Goal: Task Accomplishment & Management: Manage account settings

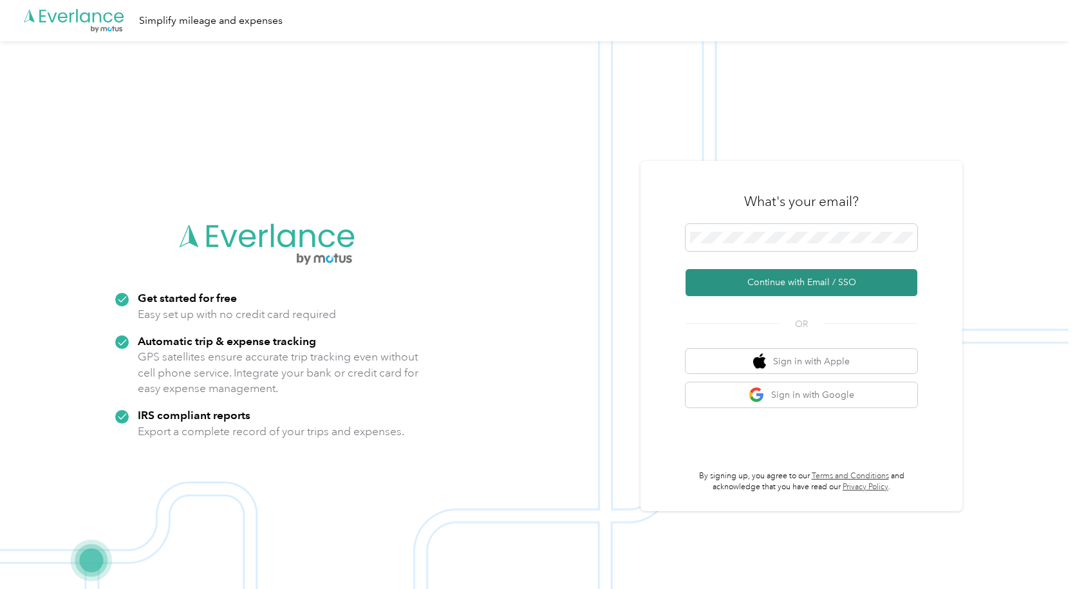
click at [791, 284] on button "Continue with Email / SSO" at bounding box center [802, 282] width 232 height 27
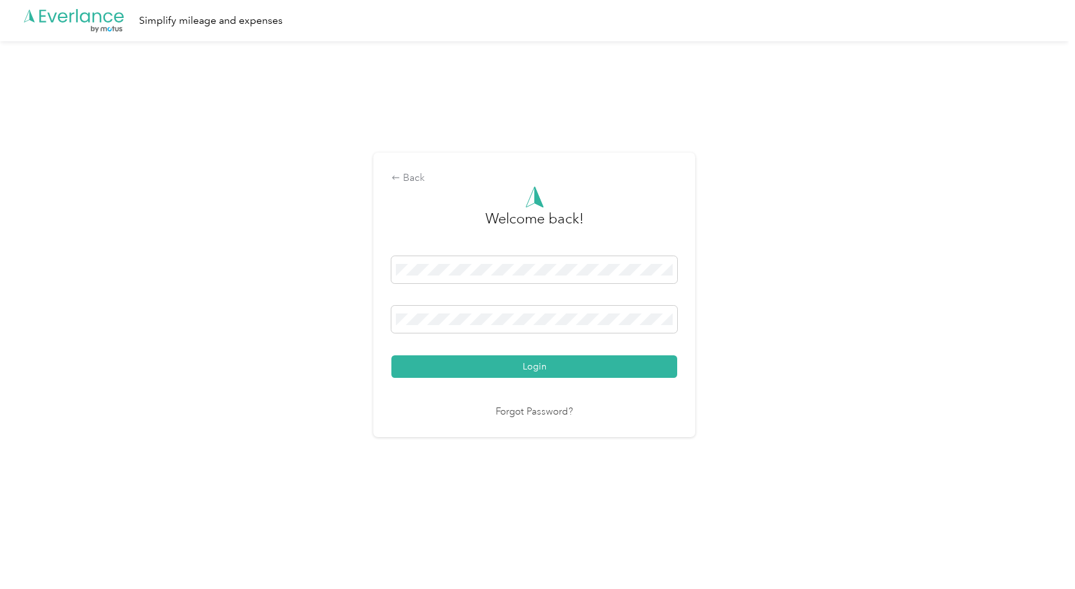
click at [516, 369] on button "Login" at bounding box center [535, 366] width 286 height 23
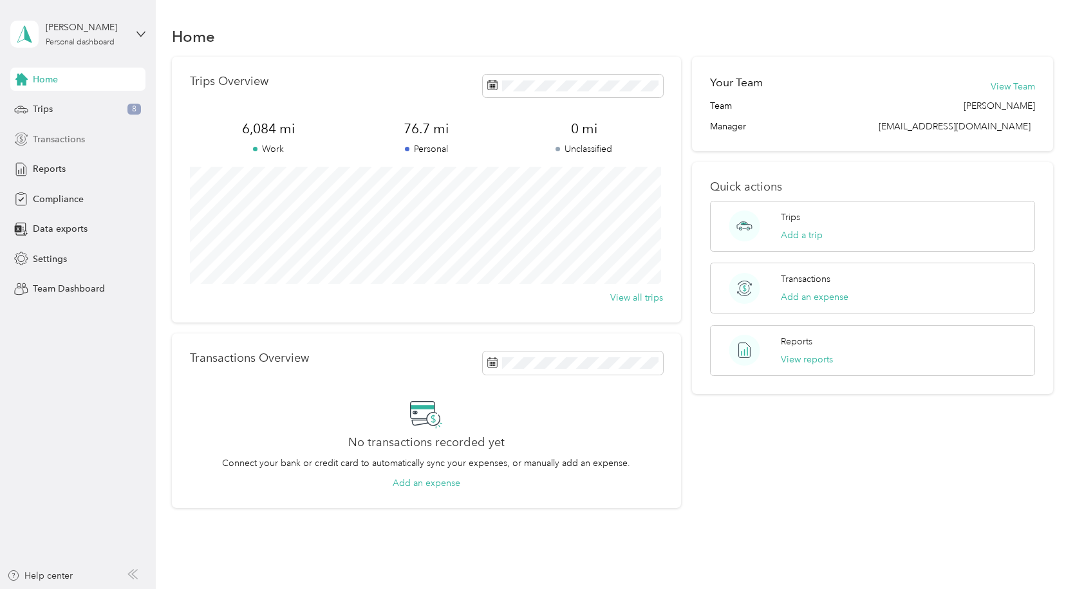
click at [50, 145] on span "Transactions" at bounding box center [59, 140] width 52 height 14
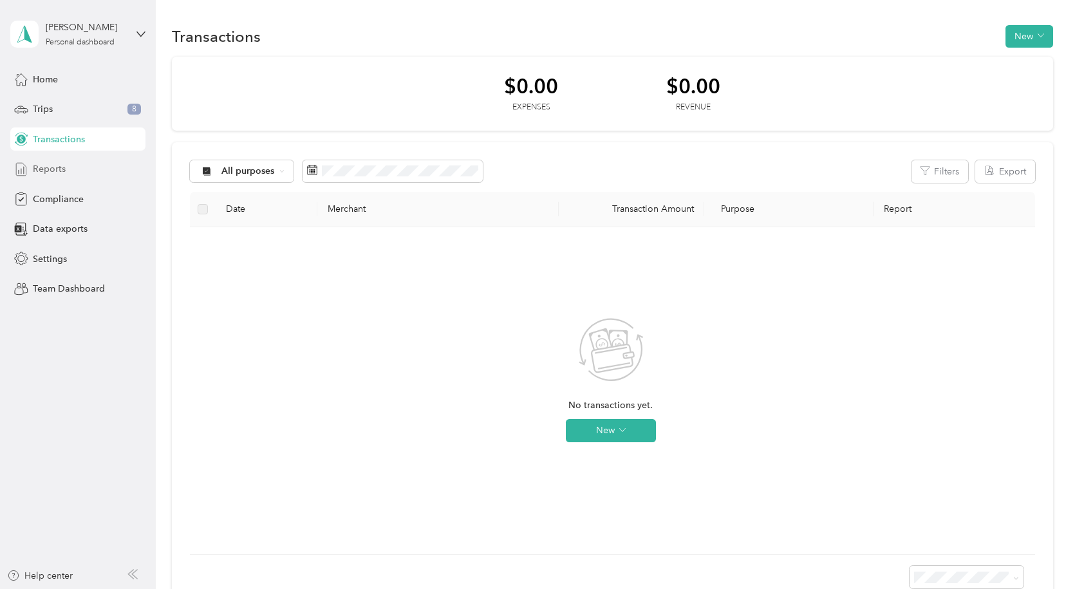
click at [57, 175] on span "Reports" at bounding box center [49, 169] width 33 height 14
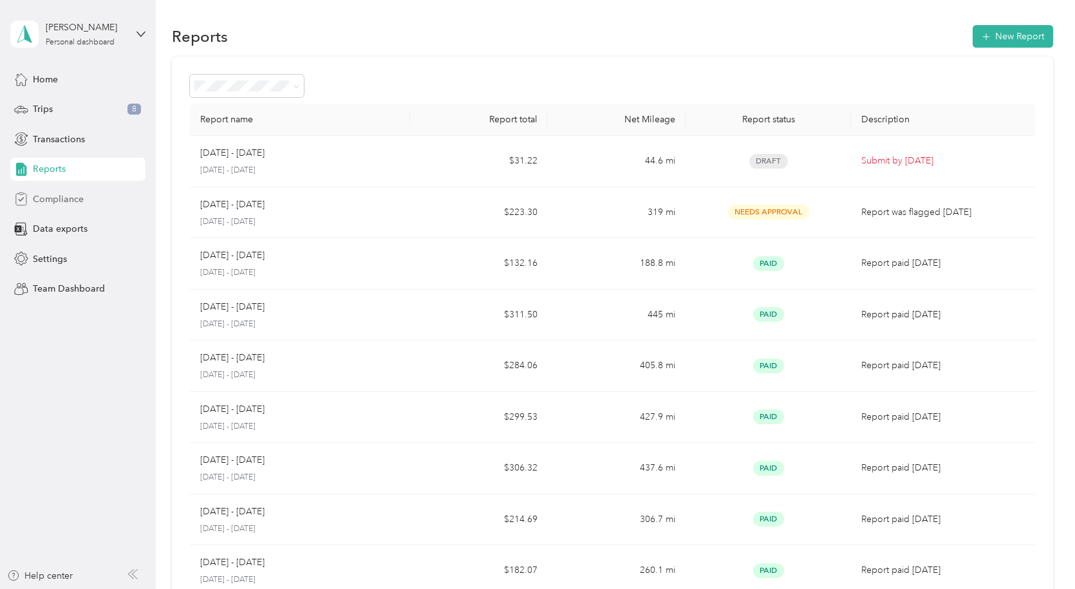
click at [67, 201] on span "Compliance" at bounding box center [58, 200] width 51 height 14
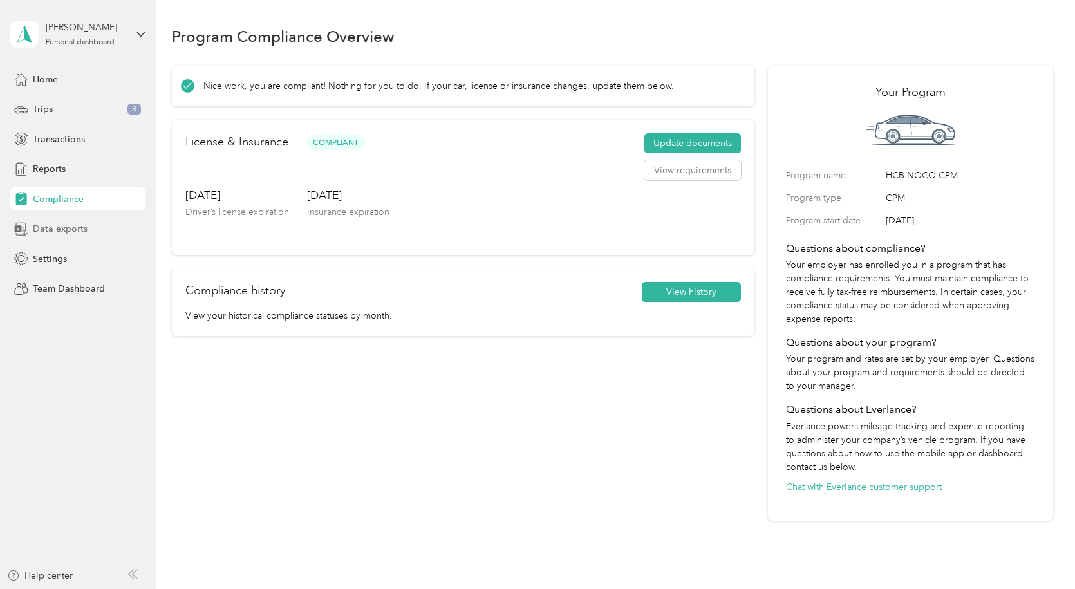
click at [63, 231] on span "Data exports" at bounding box center [60, 229] width 55 height 14
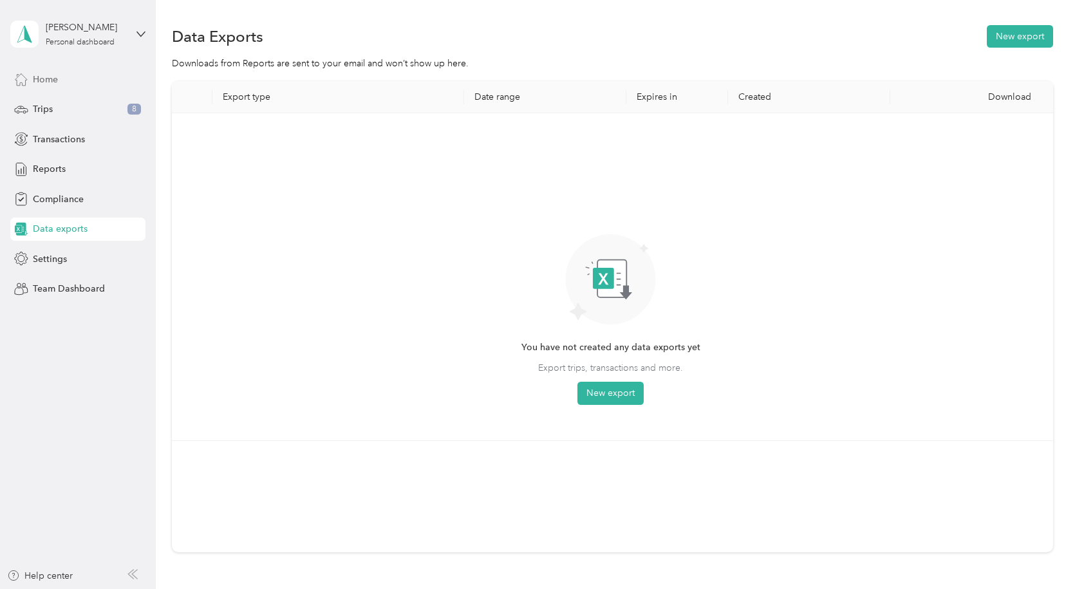
click at [48, 80] on span "Home" at bounding box center [45, 80] width 25 height 14
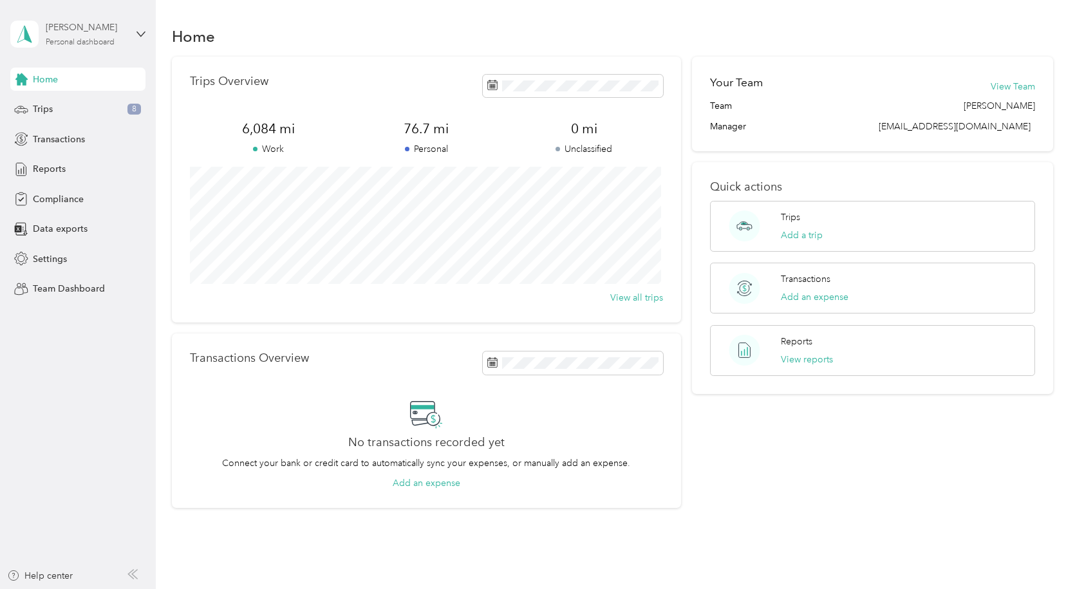
click at [124, 40] on div "[PERSON_NAME] Personal dashboard" at bounding box center [86, 34] width 80 height 26
click at [82, 103] on div "Team dashboard" at bounding box center [56, 106] width 69 height 14
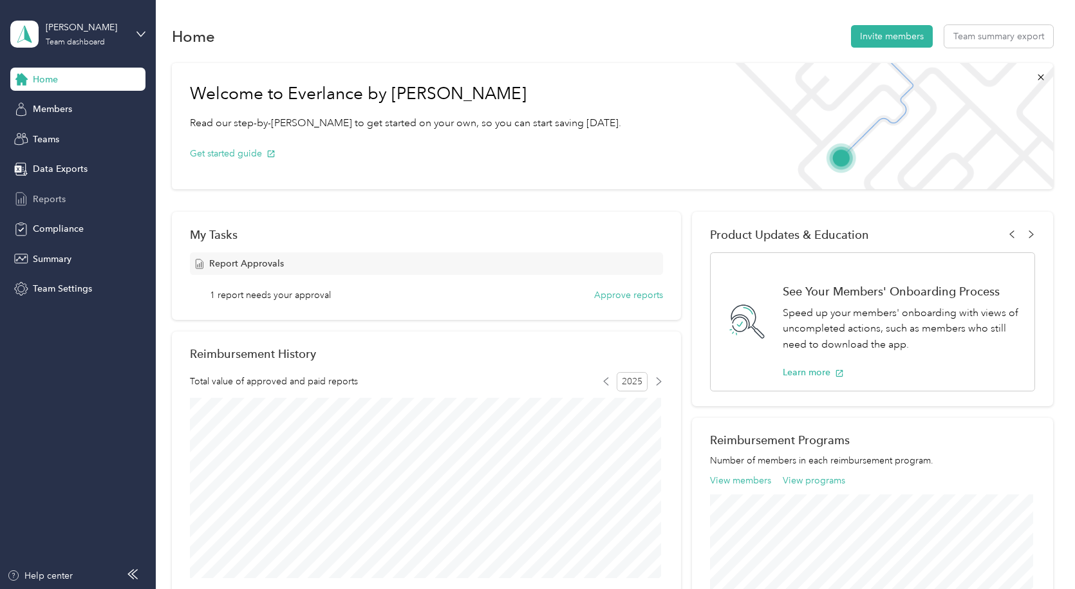
click at [45, 195] on span "Reports" at bounding box center [49, 200] width 33 height 14
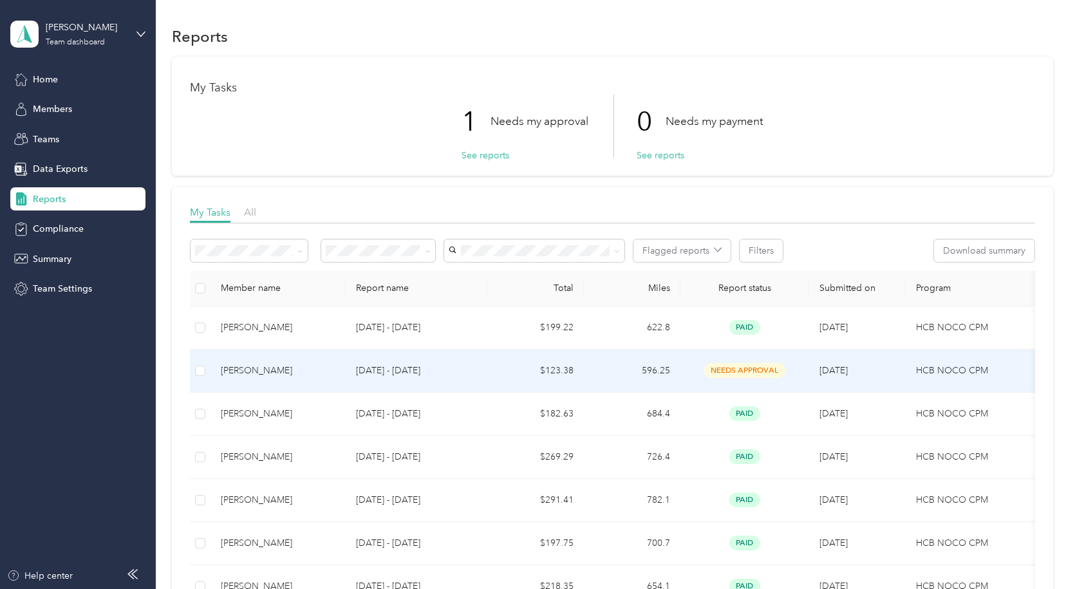
click at [500, 370] on td "$123.38" at bounding box center [535, 371] width 97 height 43
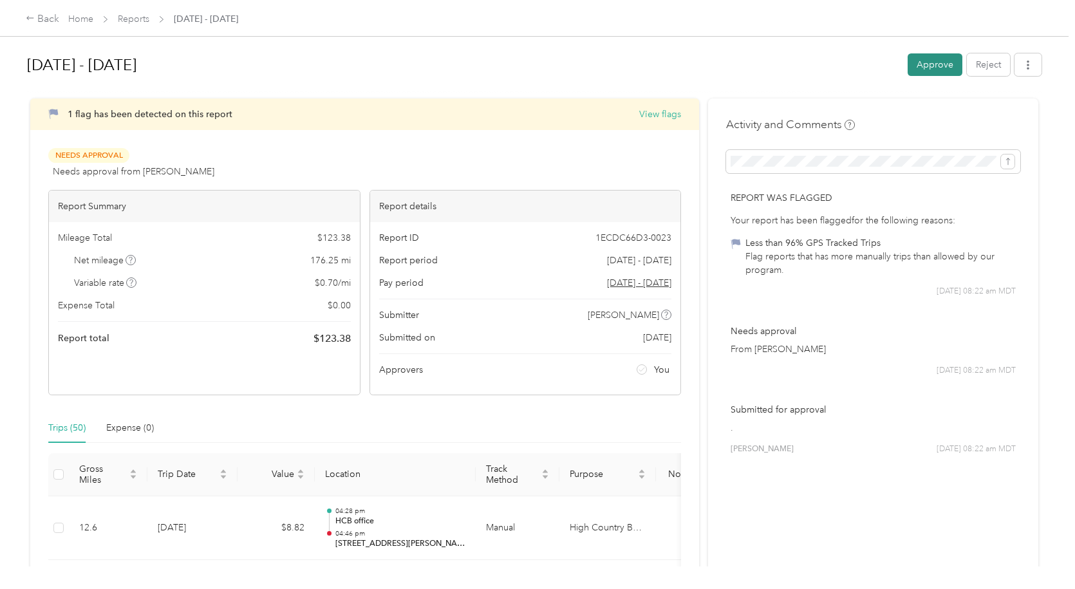
click at [936, 59] on button "Approve" at bounding box center [935, 64] width 55 height 23
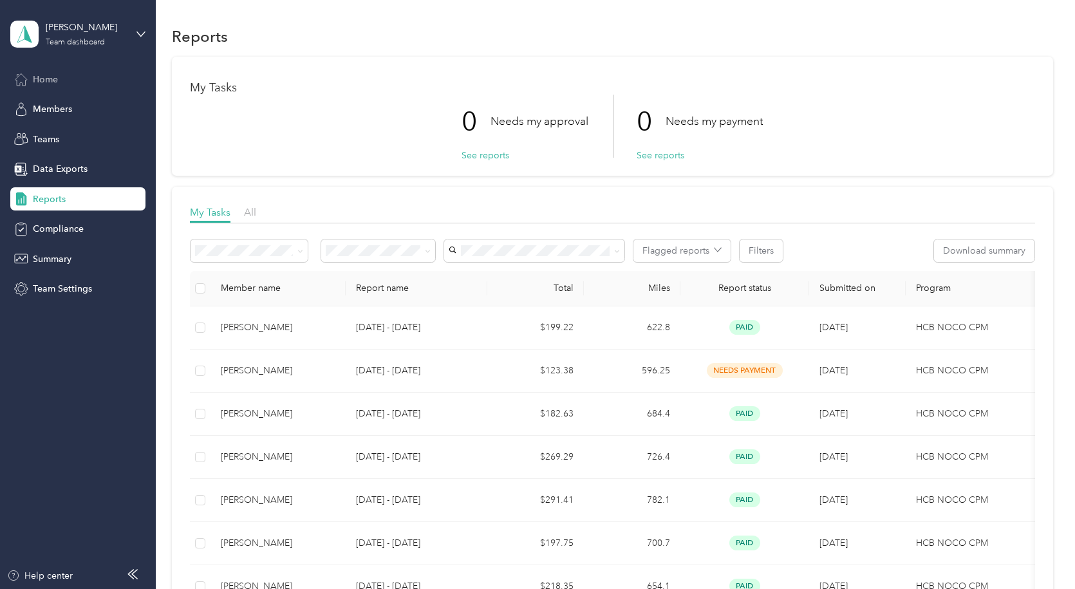
click at [77, 69] on div "Home" at bounding box center [77, 79] width 135 height 23
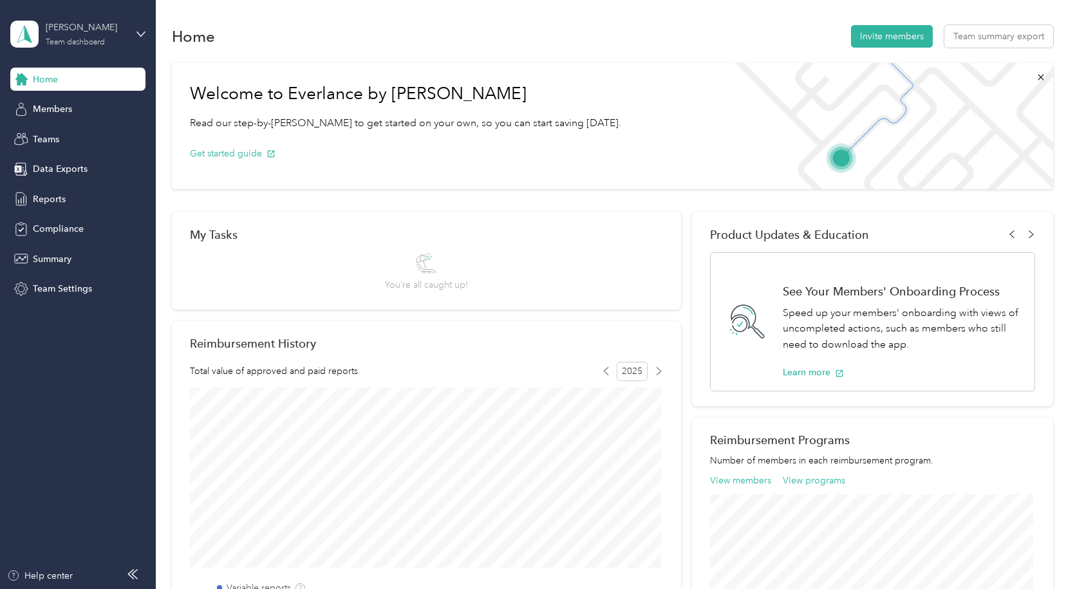
click at [97, 28] on div "[PERSON_NAME]" at bounding box center [86, 28] width 80 height 14
click at [50, 137] on div "Personal dashboard" at bounding box center [145, 135] width 253 height 23
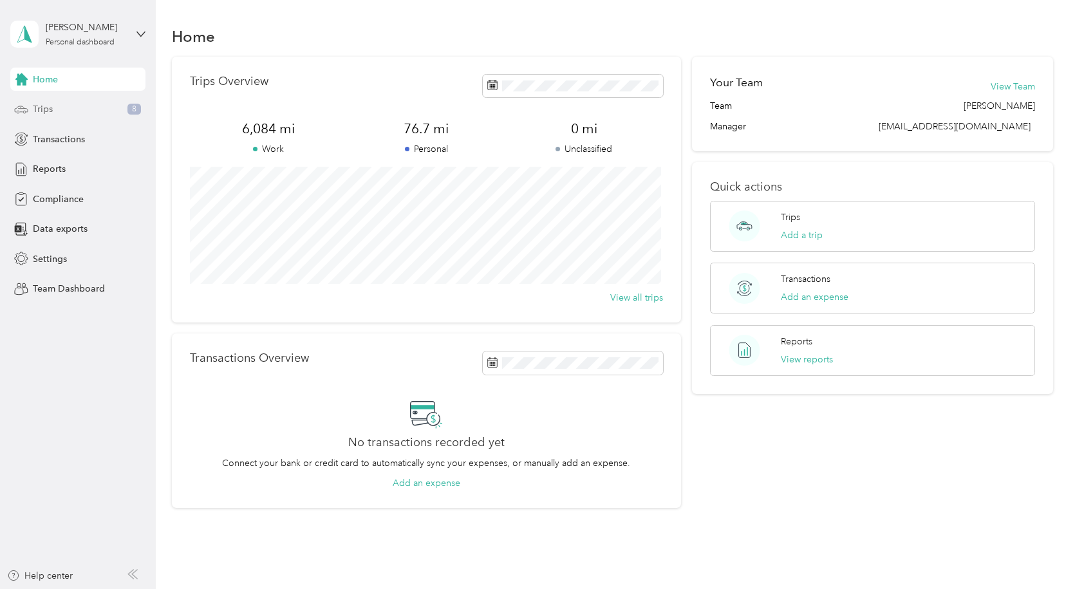
click at [61, 114] on div "Trips 8" at bounding box center [77, 109] width 135 height 23
